Goal: Check status: Check status

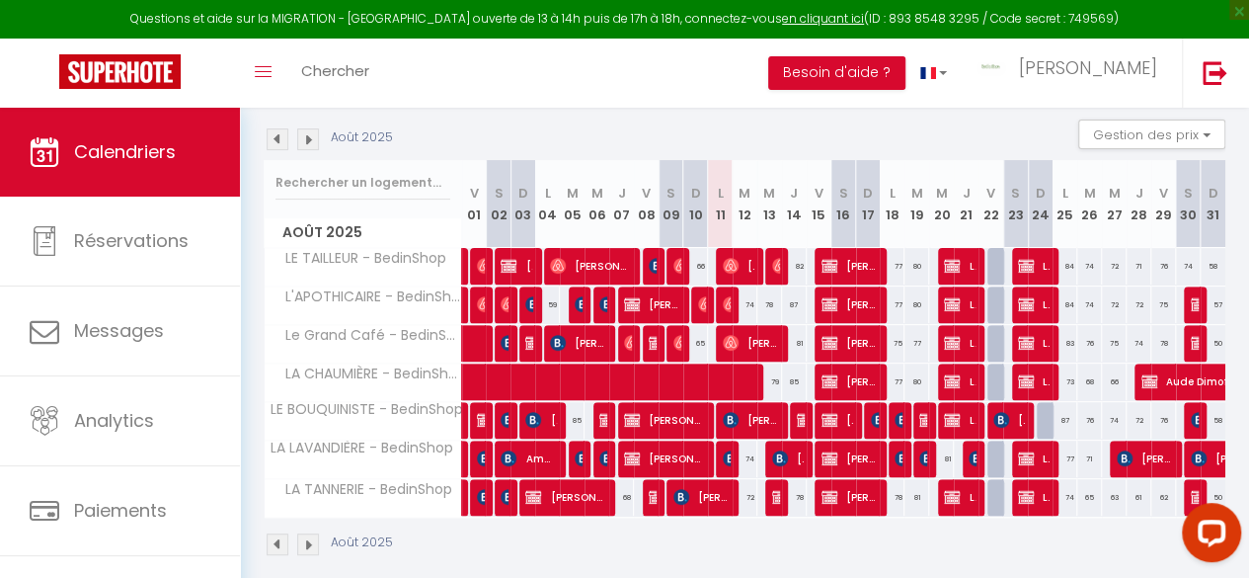
scroll to position [206, 0]
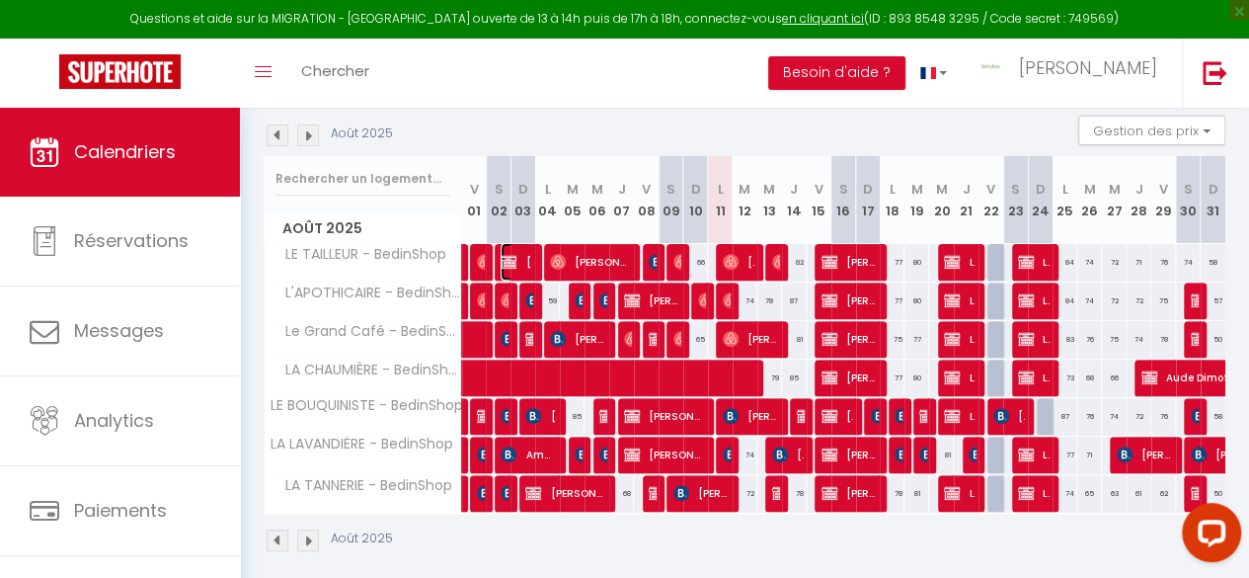
click at [516, 257] on span "[PERSON_NAME]" at bounding box center [517, 262] width 32 height 38
select select "OK"
select select "KO"
select select "0"
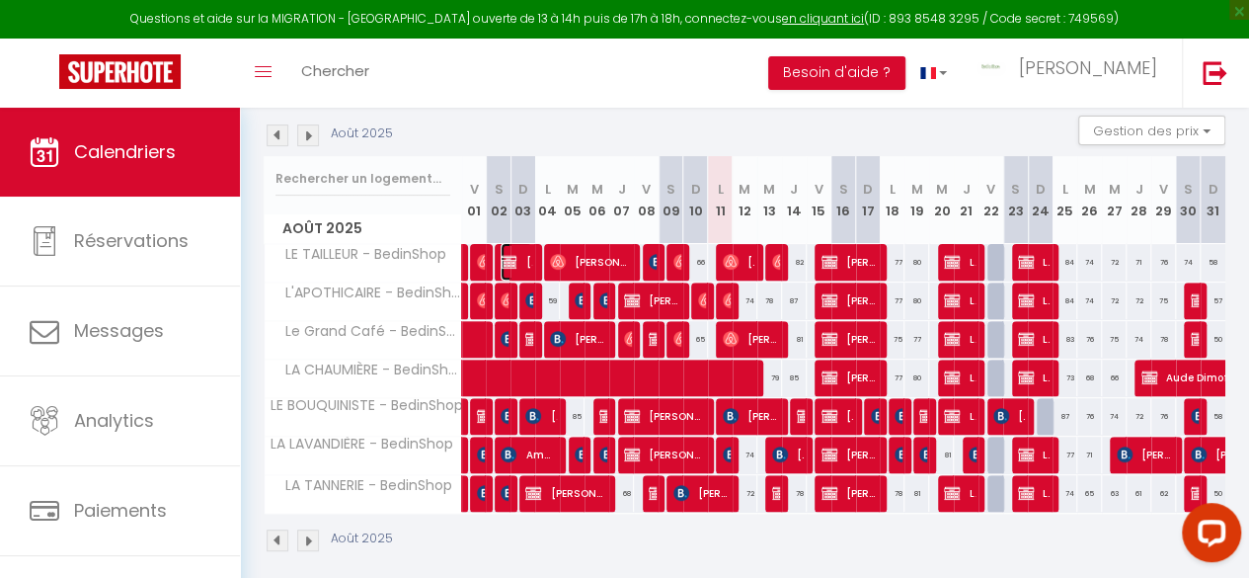
select select "1"
select select
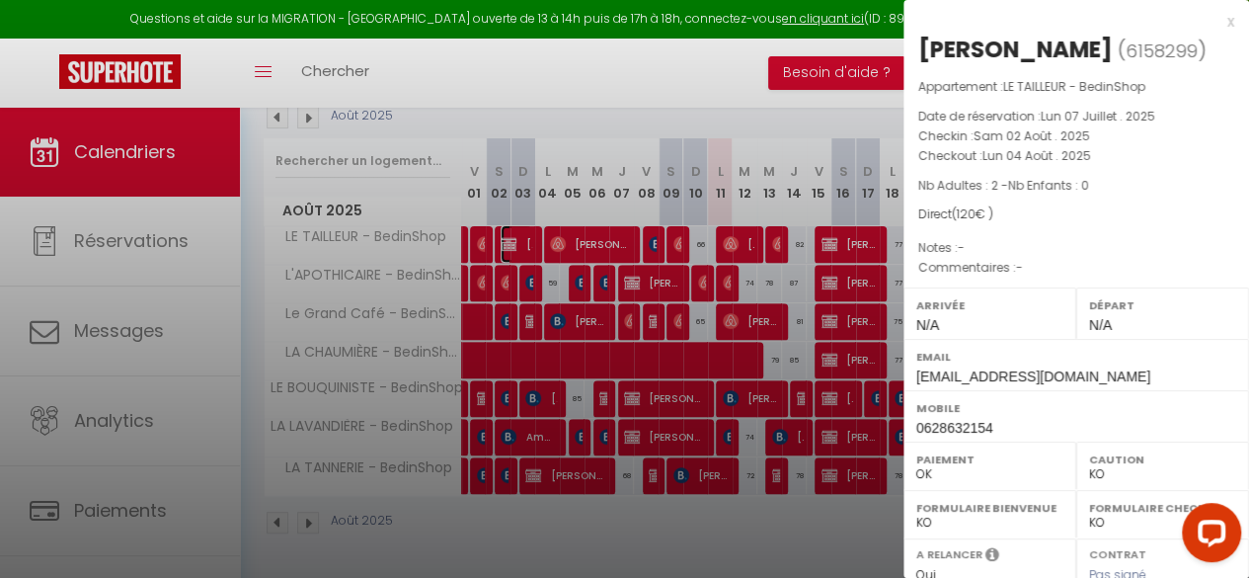
scroll to position [235, 0]
click at [1217, 21] on div "x" at bounding box center [1068, 22] width 331 height 24
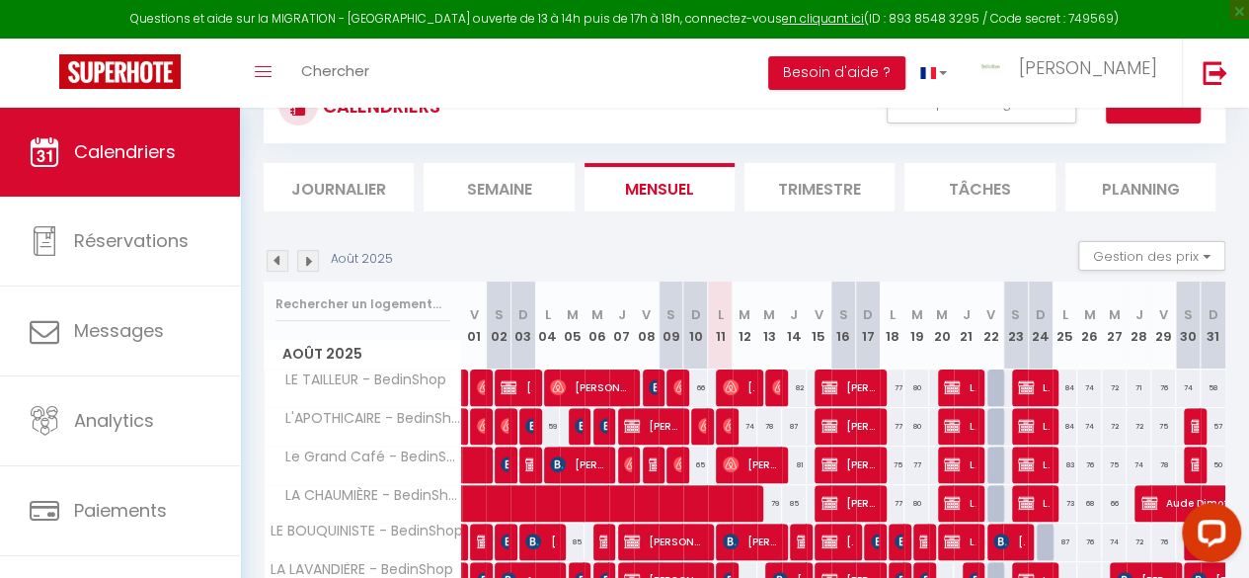
scroll to position [197, 0]
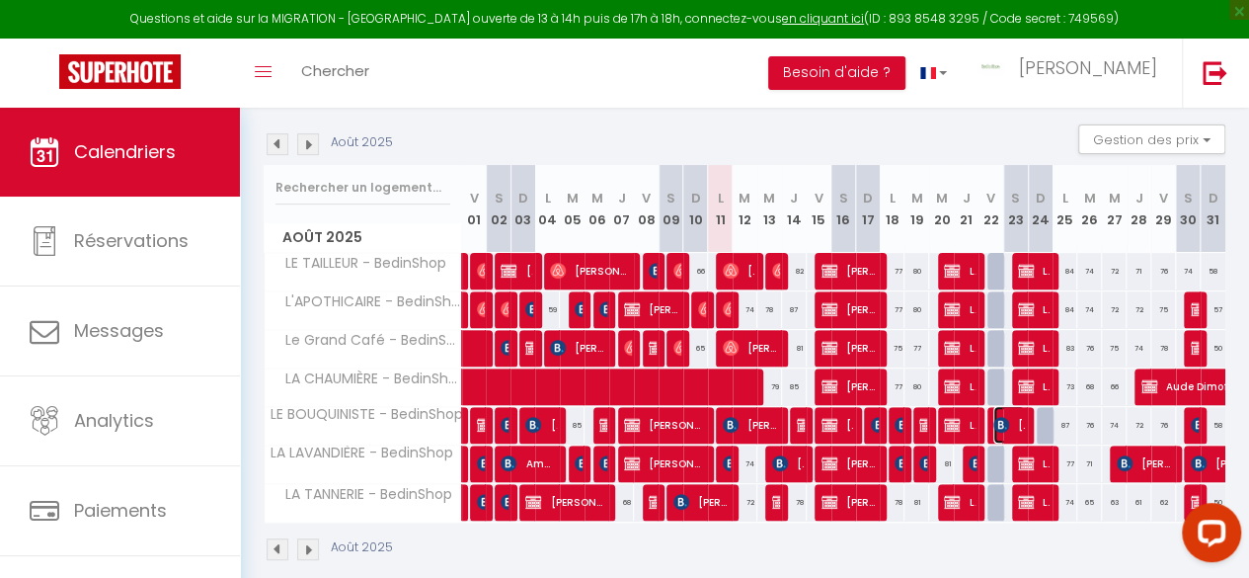
click at [993, 422] on img at bounding box center [1001, 425] width 16 height 16
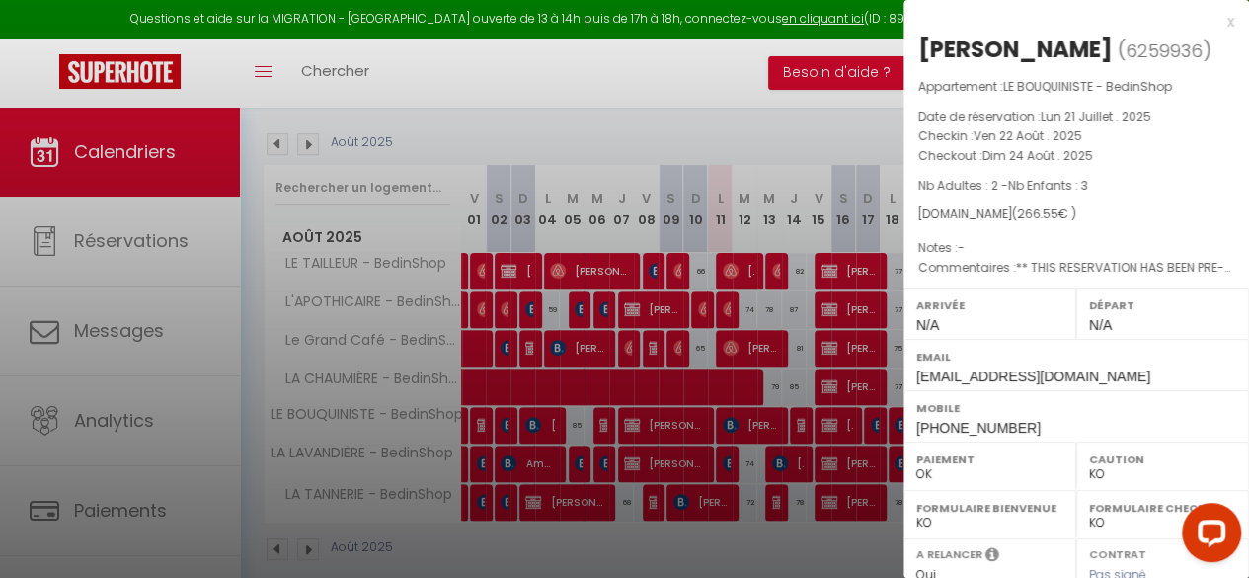
click at [1216, 19] on div "x" at bounding box center [1068, 22] width 331 height 24
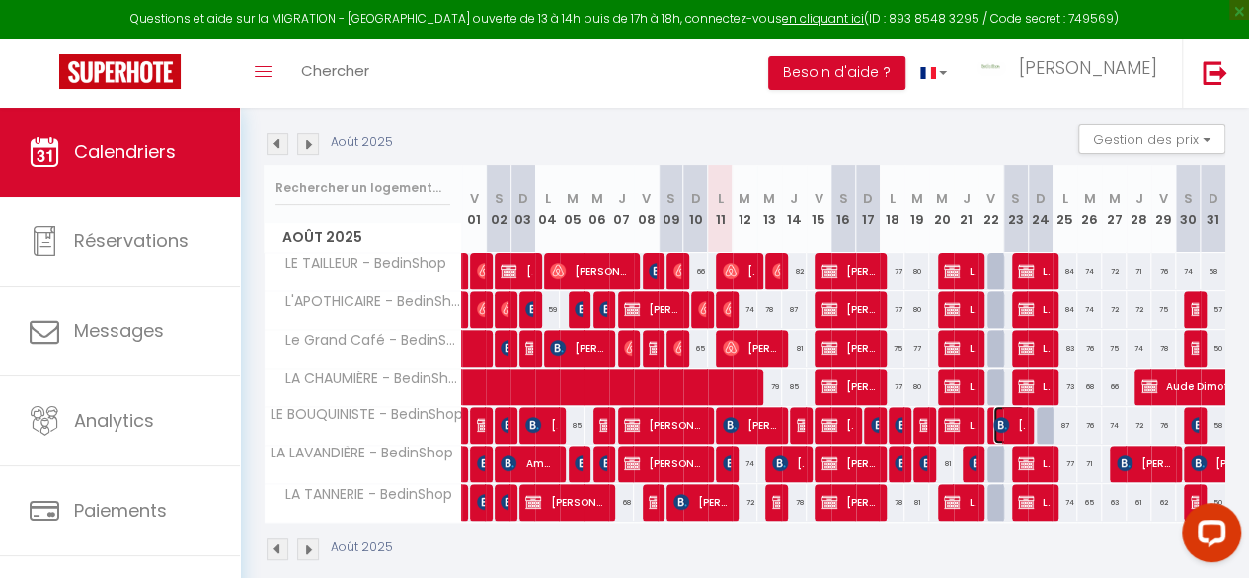
click at [1007, 421] on span "[PERSON_NAME]" at bounding box center [1009, 425] width 32 height 38
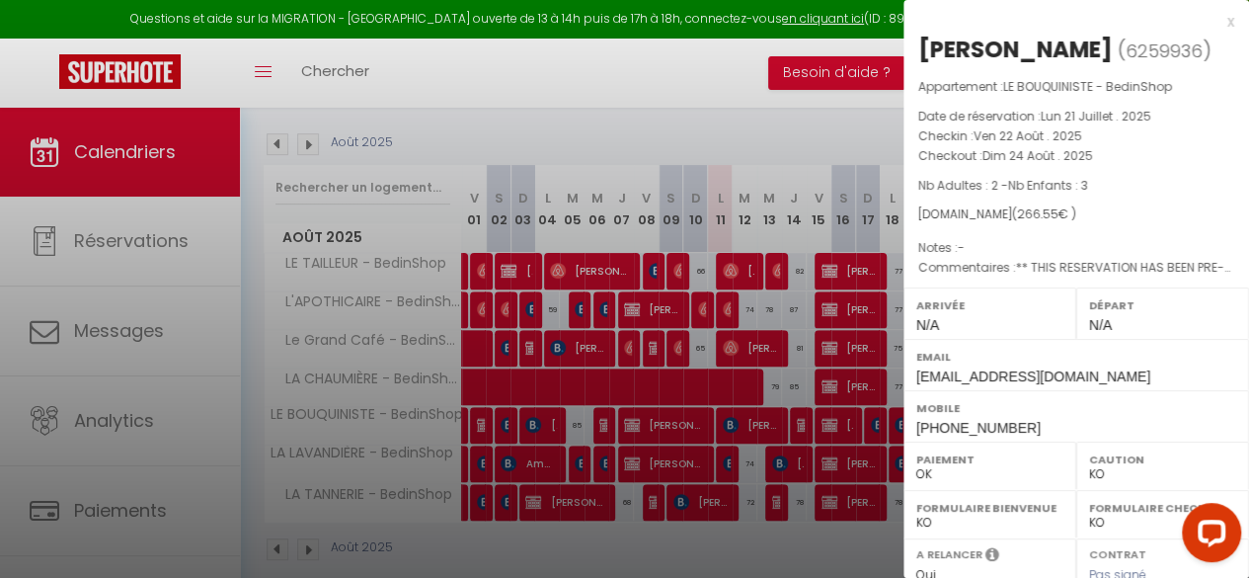
click at [1211, 19] on div "x" at bounding box center [1068, 22] width 331 height 24
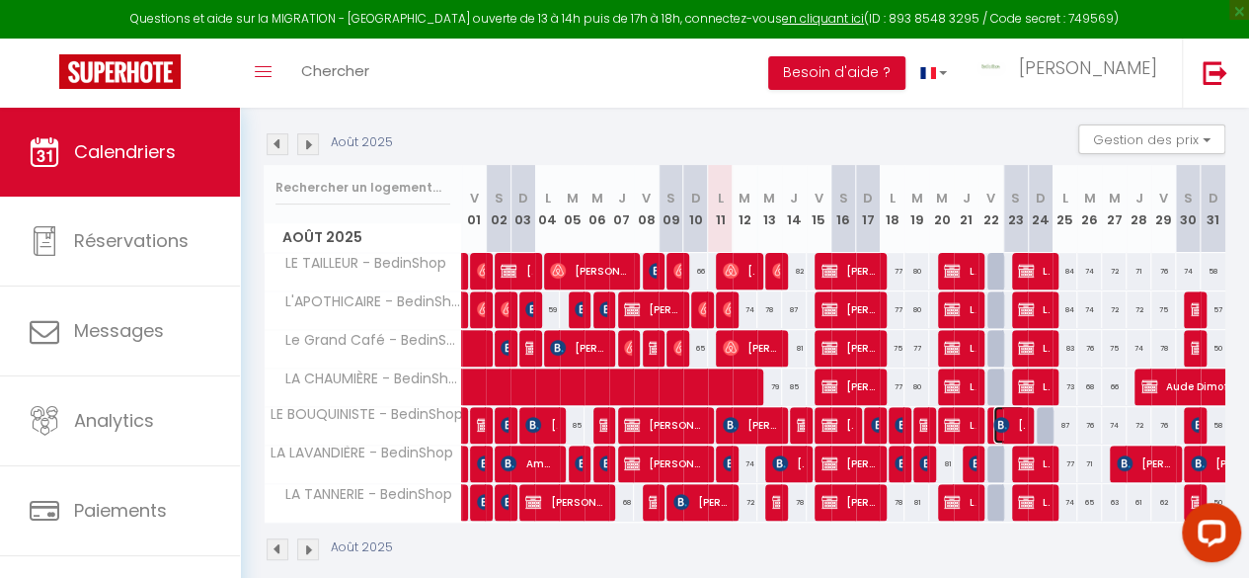
click at [1001, 424] on span "[PERSON_NAME]" at bounding box center [1009, 425] width 32 height 38
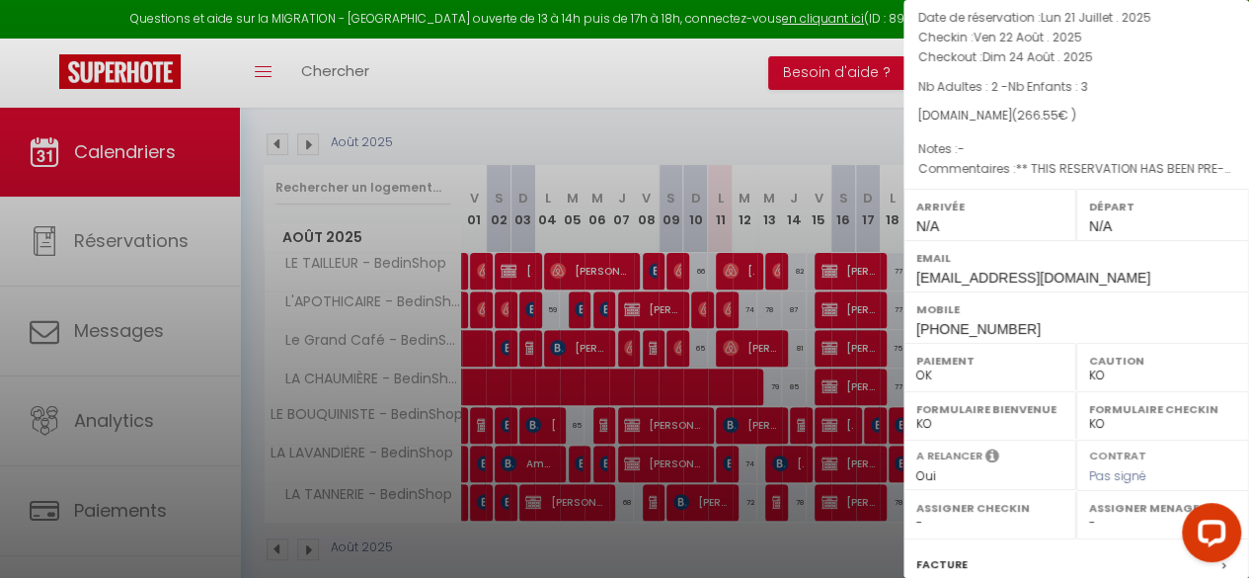
scroll to position [0, 0]
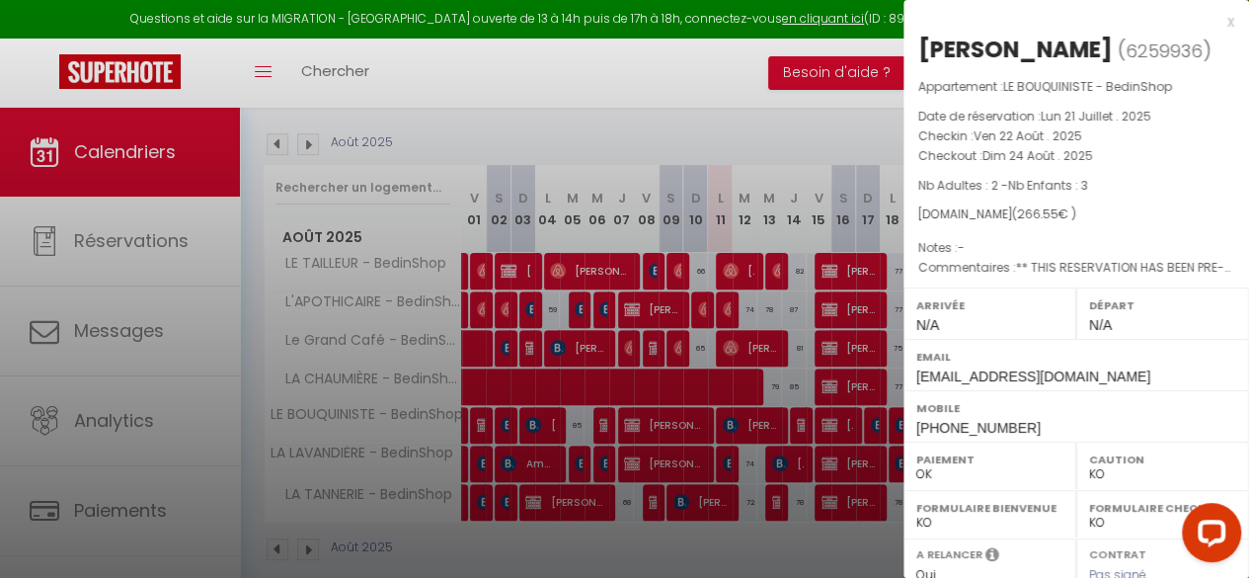
click at [1212, 18] on div "x" at bounding box center [1068, 22] width 331 height 24
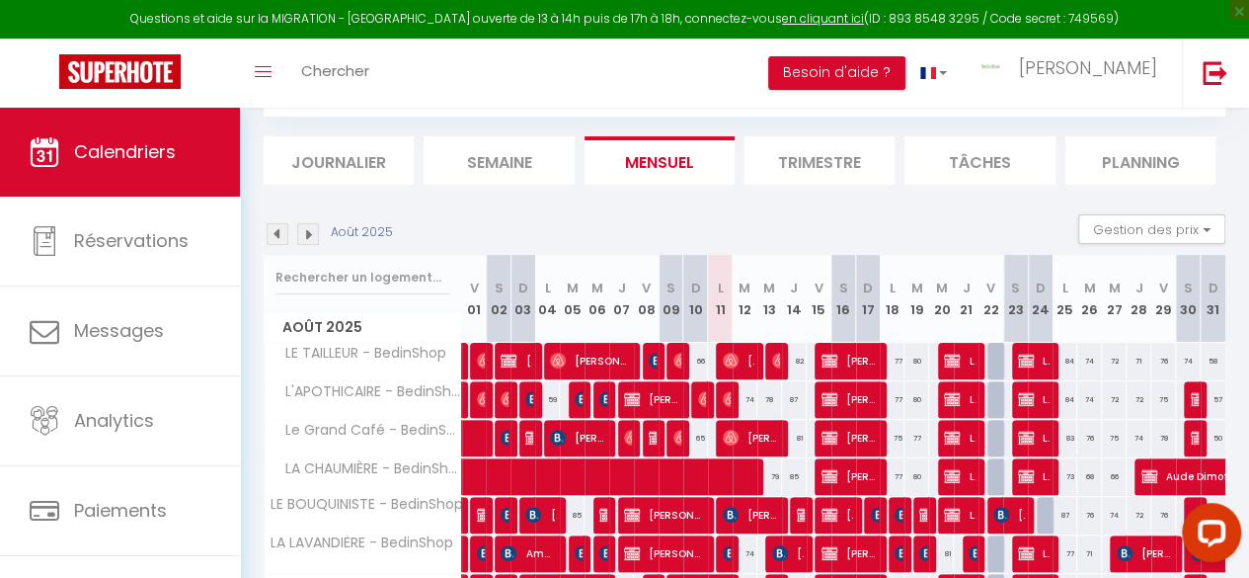
scroll to position [206, 0]
